Goal: Information Seeking & Learning: Learn about a topic

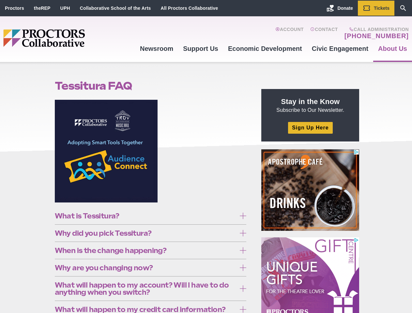
click at [206, 157] on figure at bounding box center [151, 154] width 192 height 108
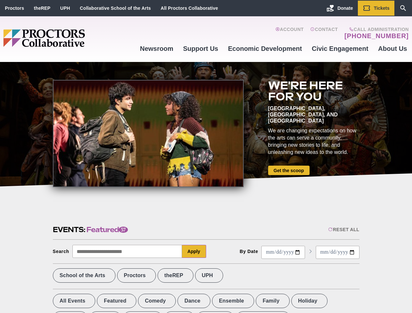
click at [206, 157] on div at bounding box center [148, 133] width 191 height 107
click at [343, 230] on div "Reset All" at bounding box center [343, 229] width 31 height 5
click at [194, 251] on button "Apply" at bounding box center [194, 251] width 24 height 13
